Goal: Transaction & Acquisition: Obtain resource

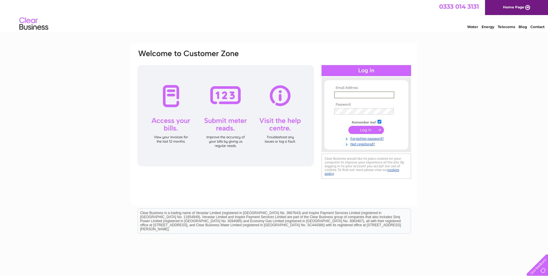
click at [378, 93] on input "text" at bounding box center [364, 94] width 60 height 7
type input "helen@fmaberdeen.com"
click at [348, 126] on input "submit" at bounding box center [366, 130] width 36 height 8
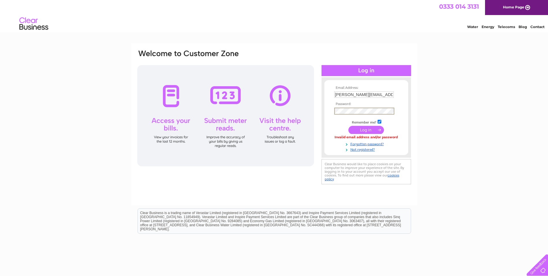
click at [348, 126] on input "submit" at bounding box center [366, 130] width 36 height 8
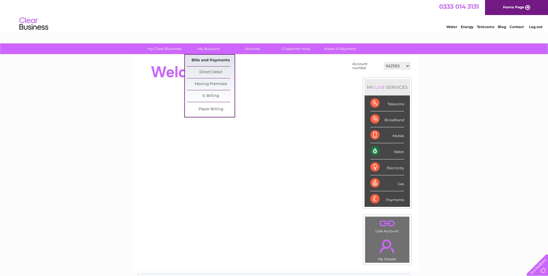
click at [213, 57] on link "Bills and Payments" at bounding box center [211, 61] width 48 height 12
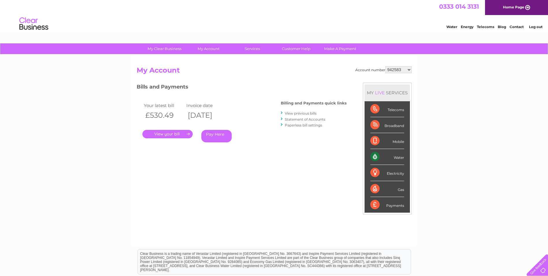
click at [166, 134] on link "." at bounding box center [167, 134] width 50 height 8
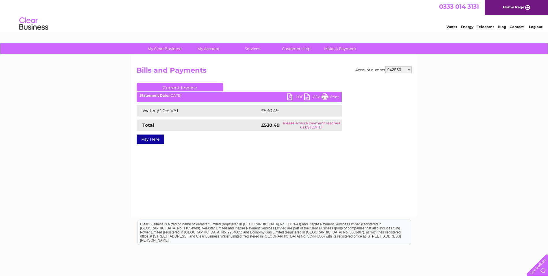
click at [291, 95] on link "PDF" at bounding box center [295, 97] width 17 height 8
click at [289, 94] on link "PDF" at bounding box center [295, 97] width 17 height 8
click at [409, 68] on select "942583 967945 968900 986307 996075 1127855 1135018 1144492 1153825 3025594 3028…" at bounding box center [398, 69] width 26 height 7
select select "967945"
click at [385, 66] on select "942583 967945 968900 986307 996075 1127855 1135018 1144492 1153825 3025594 3028…" at bounding box center [398, 69] width 26 height 7
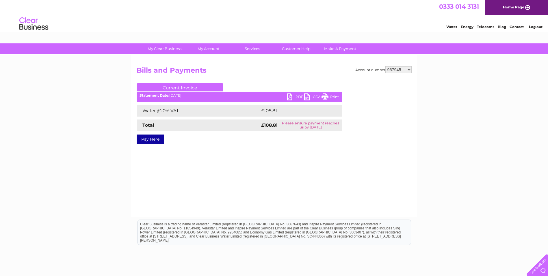
click at [288, 96] on link "PDF" at bounding box center [295, 97] width 17 height 8
click at [410, 71] on select "942583 967945 968900 986307 996075 1127855 1135018 1144492 1153825 3025594 3028…" at bounding box center [398, 69] width 26 height 7
select select "968900"
click at [385, 66] on select "942583 967945 968900 986307 996075 1127855 1135018 1144492 1153825 3025594 3028…" at bounding box center [398, 69] width 26 height 7
click at [289, 96] on link "PDF" at bounding box center [295, 97] width 17 height 8
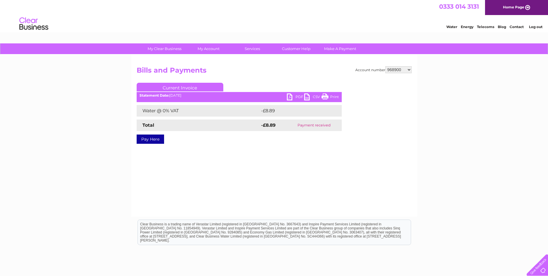
click at [408, 71] on select "942583 967945 968900 986307 996075 1127855 1135018 1144492 1153825 3025594 3028…" at bounding box center [398, 69] width 26 height 7
select select "986307"
click at [385, 66] on select "942583 967945 968900 986307 996075 1127855 1135018 1144492 1153825 3025594 3028…" at bounding box center [398, 69] width 26 height 7
click at [288, 96] on link "PDF" at bounding box center [295, 97] width 17 height 8
click at [504, 144] on div "My Clear Business Login Details My Details My Preferences Link Account My Accou…" at bounding box center [274, 179] width 548 height 272
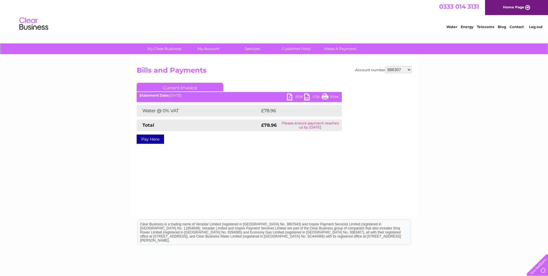
click at [409, 69] on select "942583 967945 968900 986307 996075 1127855 1135018 1144492 1153825 3025594 3028…" at bounding box center [398, 69] width 26 height 7
select select "996075"
click at [385, 66] on select "942583 967945 968900 986307 996075 1127855 1135018 1144492 1153825 3025594 3028…" at bounding box center [398, 69] width 26 height 7
click at [291, 96] on link "PDF" at bounding box center [295, 97] width 17 height 8
drag, startPoint x: 535, startPoint y: 196, endPoint x: 528, endPoint y: 189, distance: 9.2
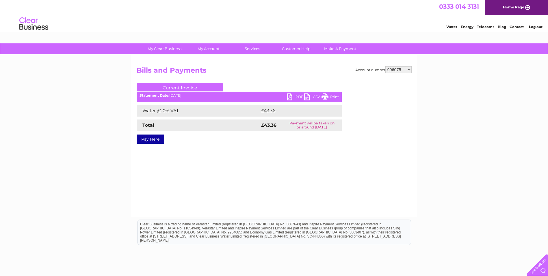
click at [535, 196] on div "My Clear Business Login Details My Details My Preferences Link Account My Accou…" at bounding box center [274, 179] width 548 height 272
click at [410, 70] on select "942583 967945 968900 986307 996075 1127855 1135018 1144492 1153825 3025594 3028…" at bounding box center [398, 69] width 26 height 7
select select "1127855"
click at [385, 66] on select "942583 967945 968900 986307 996075 1127855 1135018 1144492 1153825 3025594 3028…" at bounding box center [398, 69] width 26 height 7
click at [290, 96] on link "PDF" at bounding box center [295, 97] width 17 height 8
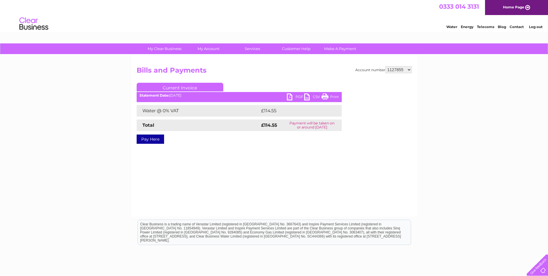
click at [291, 94] on link "PDF" at bounding box center [295, 97] width 17 height 8
click at [410, 69] on select "942583 967945 968900 986307 996075 1127855 1135018 1144492 1153825 3025594 3028…" at bounding box center [398, 69] width 26 height 7
select select "1135018"
click at [385, 66] on select "942583 967945 968900 986307 996075 1127855 1135018 1144492 1153825 3025594 3028…" at bounding box center [398, 69] width 26 height 7
click at [287, 96] on link "PDF" at bounding box center [295, 97] width 17 height 8
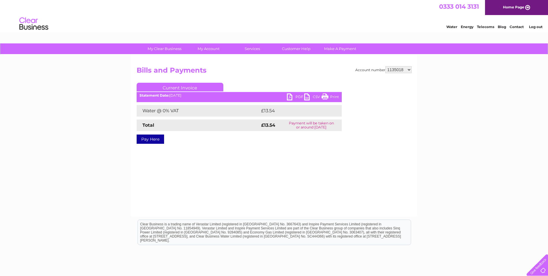
click at [532, 82] on div "My Clear Business Login Details My Details My Preferences Link Account My Accou…" at bounding box center [274, 179] width 548 height 272
click at [409, 70] on select "942583 967945 968900 986307 996075 1127855 1135018 1144492 1153825 3025594 3028…" at bounding box center [398, 69] width 26 height 7
select select "1144492"
click at [385, 66] on select "942583 967945 968900 986307 996075 1127855 1135018 1144492 1153825 3025594 3028…" at bounding box center [398, 69] width 26 height 7
click at [291, 95] on link "PDF" at bounding box center [295, 97] width 17 height 8
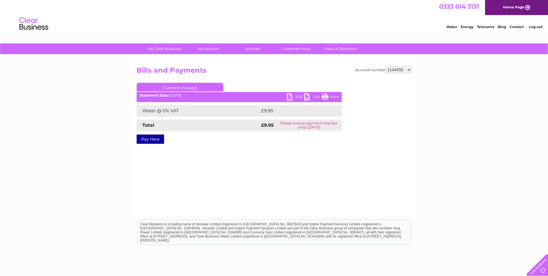
click at [342, 181] on div "Account number 942583 967945 968900 986307 996075 1127855 1135018 1144492 11538…" at bounding box center [274, 136] width 286 height 162
click at [410, 68] on select "942583 967945 968900 986307 996075 1127855 1135018 1144492 1153825 3025594 3028…" at bounding box center [398, 69] width 26 height 7
select select "1153825"
click at [385, 66] on select "942583 967945 968900 986307 996075 1127855 1135018 1144492 1153825 3025594 3028…" at bounding box center [398, 69] width 26 height 7
click at [289, 95] on link "PDF" at bounding box center [295, 97] width 17 height 8
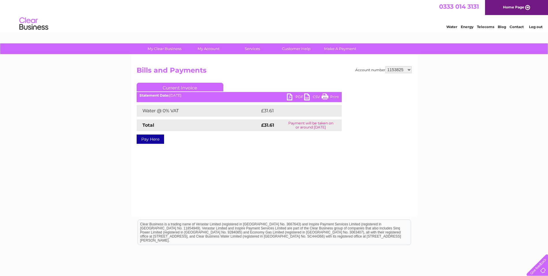
click at [504, 233] on html "Clear Business is a trading name of Verastar Limited (registered in [GEOGRAPHIC…" at bounding box center [274, 234] width 548 height 37
click at [408, 68] on select "942583 967945 968900 986307 996075 1127855 1135018 1144492 1153825 3025594 3028…" at bounding box center [398, 69] width 26 height 7
select select "3025594"
click at [385, 66] on select "942583 967945 968900 986307 996075 1127855 1135018 1144492 1153825 3025594 3028…" at bounding box center [398, 69] width 26 height 7
click at [288, 95] on link "PDF" at bounding box center [295, 97] width 17 height 8
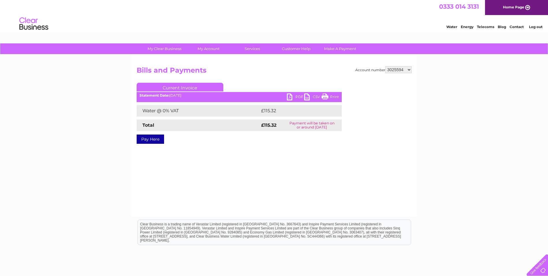
click at [409, 71] on select "942583 967945 968900 986307 996075 1127855 1135018 1144492 1153825 3025594 3028…" at bounding box center [398, 69] width 26 height 7
select select "30289281"
click at [385, 66] on select "942583 967945 968900 986307 996075 1127855 1135018 1144492 1153825 3025594 3028…" at bounding box center [398, 69] width 26 height 7
click at [291, 96] on link "PDF" at bounding box center [295, 97] width 17 height 8
click at [410, 69] on select "942583 967945 968900 986307 996075 1127855 1135018 1144492 1153825 3025594 3028…" at bounding box center [398, 69] width 26 height 7
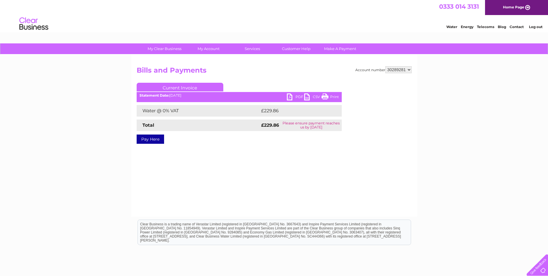
select select "30308917"
click at [385, 66] on select "942583 967945 968900 986307 996075 1127855 1135018 1144492 1153825 3025594 3028…" at bounding box center [398, 69] width 26 height 7
click at [290, 96] on link "PDF" at bounding box center [295, 97] width 17 height 8
click at [409, 70] on select "942583 967945 968900 986307 996075 1127855 1135018 1144492 1153825 3025594 3028…" at bounding box center [398, 69] width 26 height 7
select select "30322203"
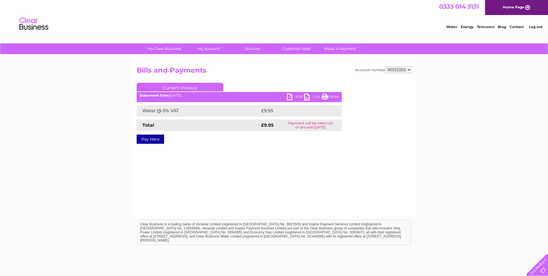
click at [385, 66] on select "942583 967945 968900 986307 996075 1127855 1135018 1144492 1153825 3025594 3028…" at bounding box center [398, 69] width 26 height 7
click at [291, 97] on link "PDF" at bounding box center [295, 97] width 17 height 8
click at [411, 68] on select "942583 967945 968900 986307 996075 1127855 1135018 1144492 1153825 3025594 3028…" at bounding box center [398, 69] width 26 height 7
select select "30323271"
click at [385, 66] on select "942583 967945 968900 986307 996075 1127855 1135018 1144492 1153825 3025594 3028…" at bounding box center [398, 69] width 26 height 7
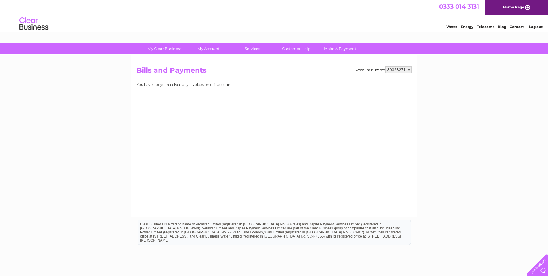
click at [409, 70] on select "942583 967945 968900 986307 996075 1127855 1135018 1144492 1153825 3025594 3028…" at bounding box center [398, 69] width 26 height 7
select select "30324554"
click at [385, 66] on select "942583 967945 968900 986307 996075 1127855 1135018 1144492 1153825 3025594 3028…" at bounding box center [398, 69] width 26 height 7
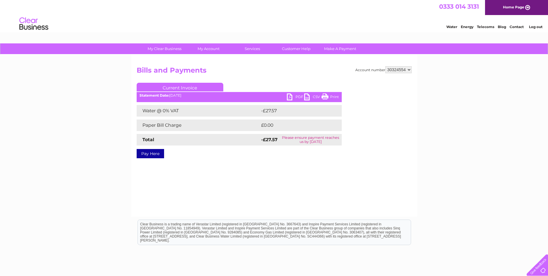
click at [289, 95] on link "PDF" at bounding box center [295, 97] width 17 height 8
click at [536, 25] on link "Log out" at bounding box center [536, 27] width 14 height 4
